Goal: Find specific page/section

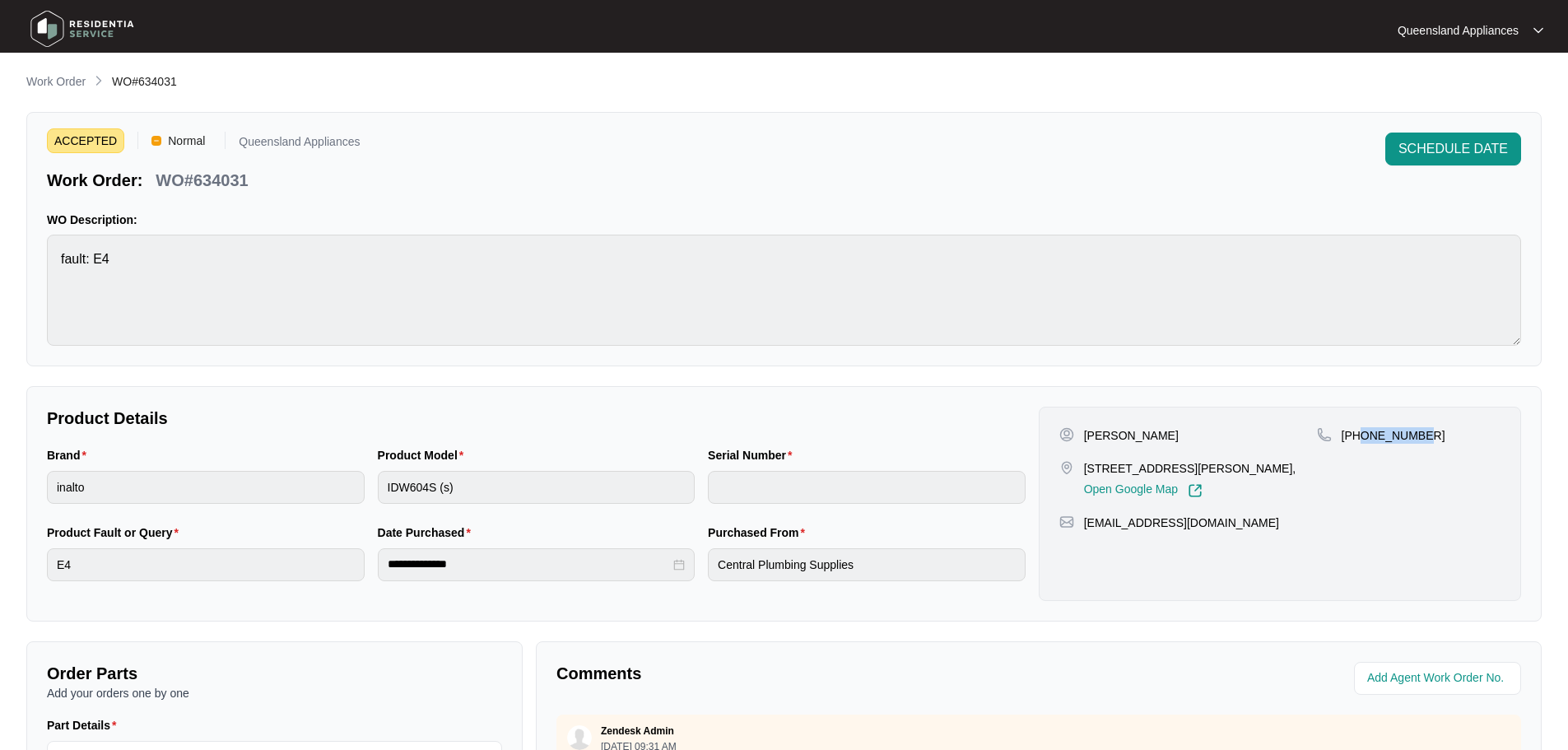
scroll to position [27, 0]
click at [47, 72] on li "Work Order" at bounding box center [56, 82] width 59 height 20
click at [49, 84] on p "Work Order" at bounding box center [56, 81] width 59 height 16
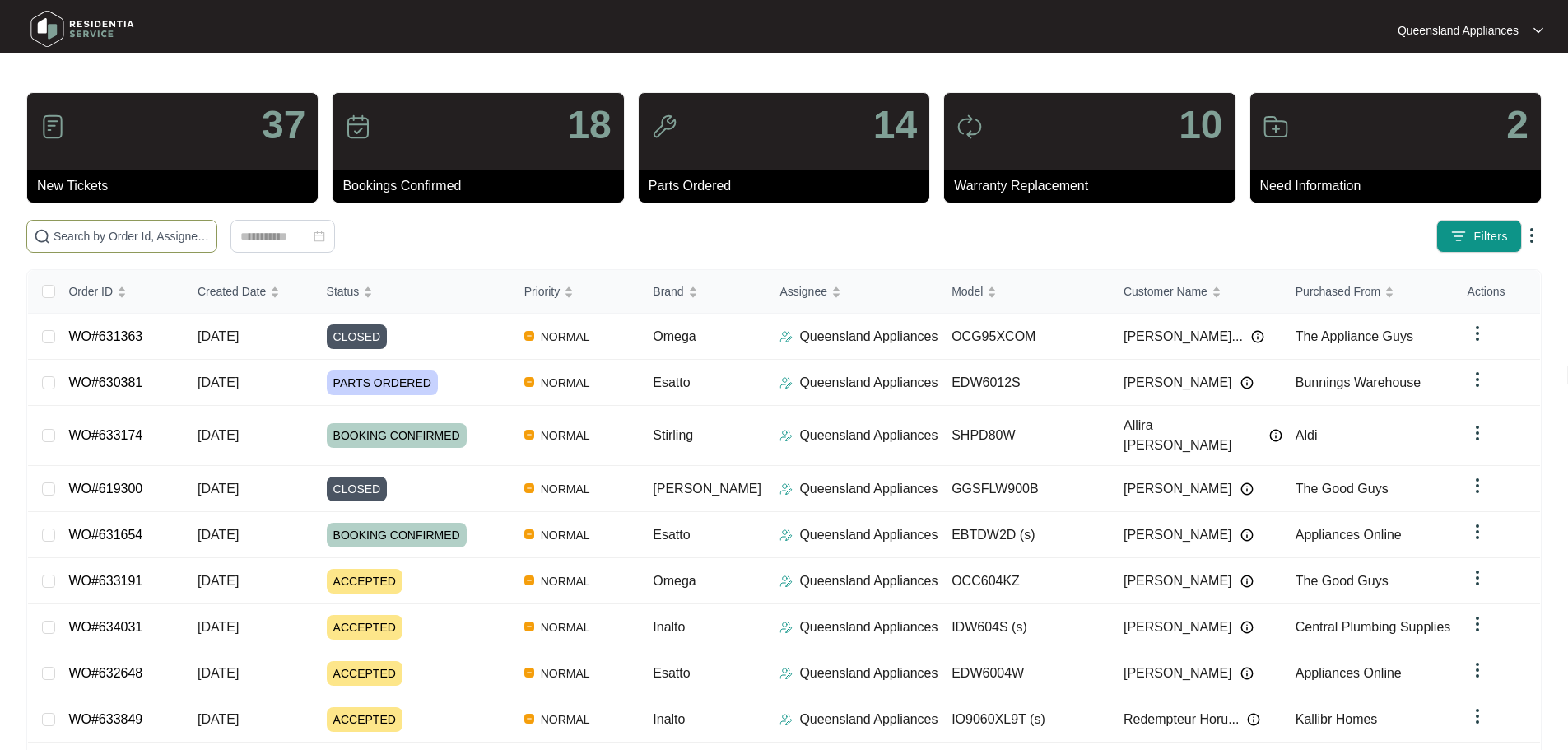
click at [210, 237] on input "text" at bounding box center [131, 235] width 157 height 18
paste input "633191"
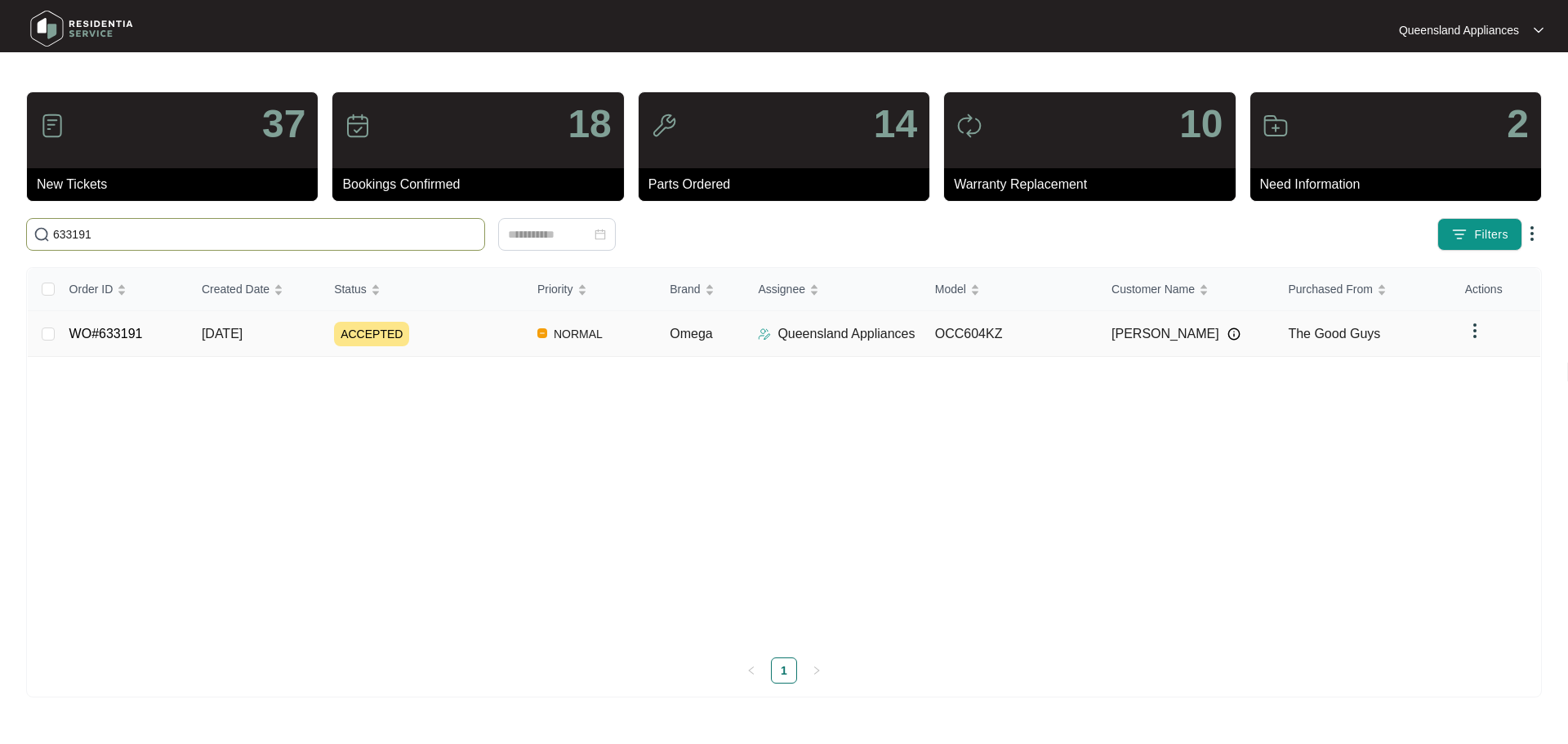
type input "633191"
click at [445, 339] on div "ACCEPTED" at bounding box center [429, 334] width 190 height 24
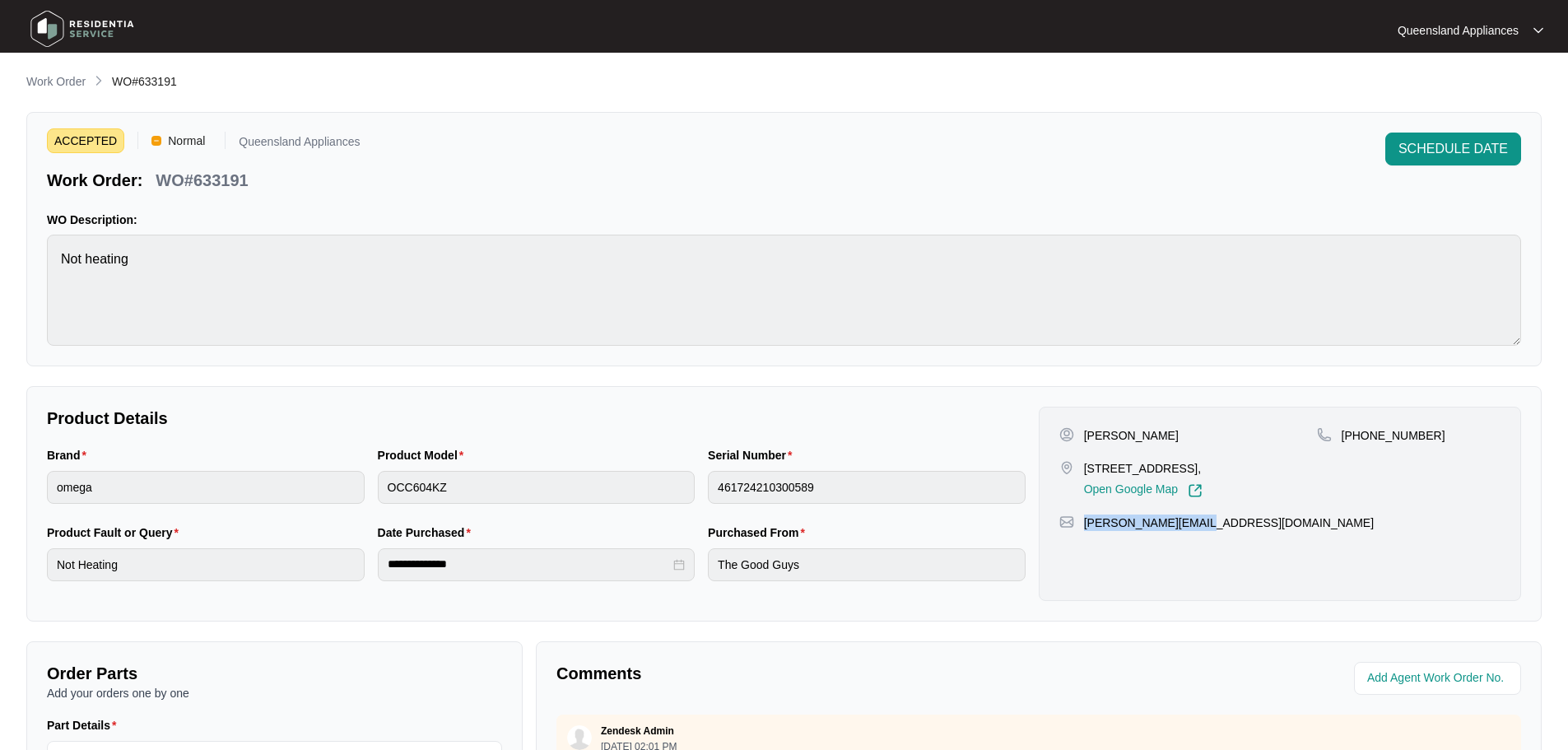
drag, startPoint x: 1194, startPoint y: 523, endPoint x: 1082, endPoint y: 527, distance: 112.1
click at [1082, 527] on div "[PERSON_NAME][EMAIL_ADDRESS][DOMAIN_NAME]" at bounding box center [1279, 522] width 441 height 16
copy p "[PERSON_NAME][EMAIL_ADDRESS][DOMAIN_NAME]"
